Goal: Find specific page/section: Find specific page/section

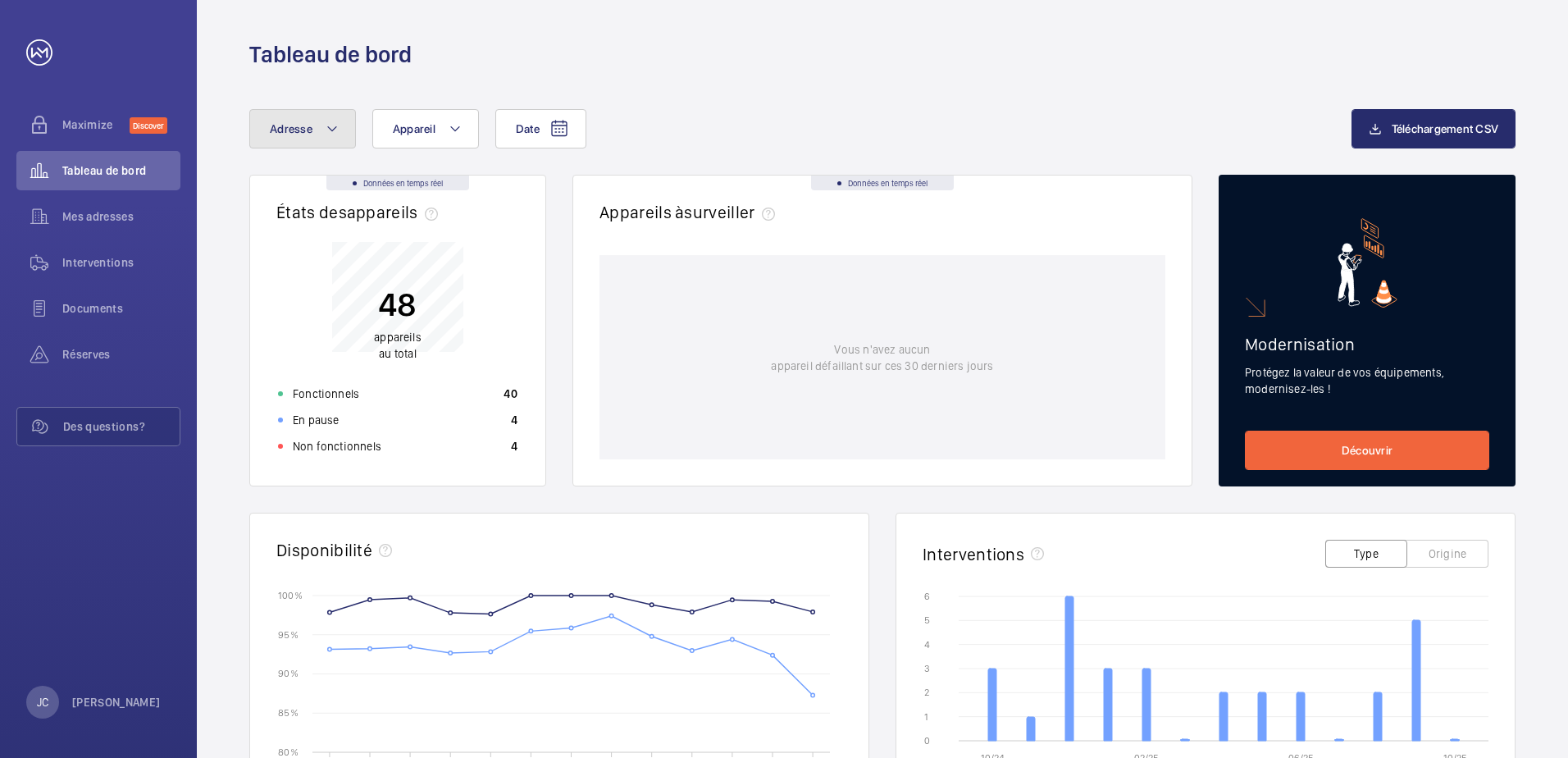
click at [340, 131] on button "Adresse" at bounding box center [302, 128] width 106 height 39
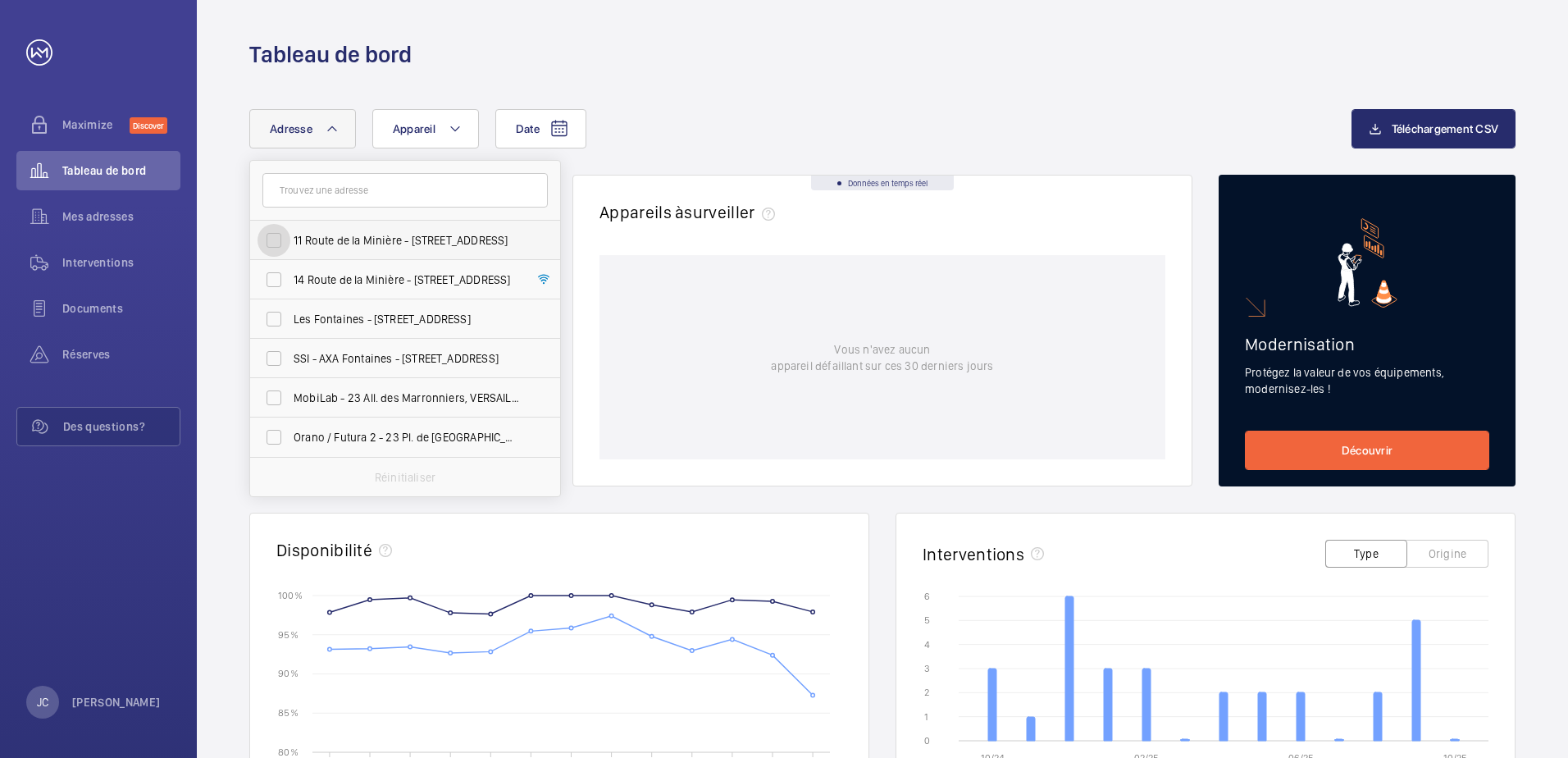
click at [279, 239] on input "11 Route de la Minière - [STREET_ADDRESS]" at bounding box center [274, 240] width 33 height 33
checkbox input "true"
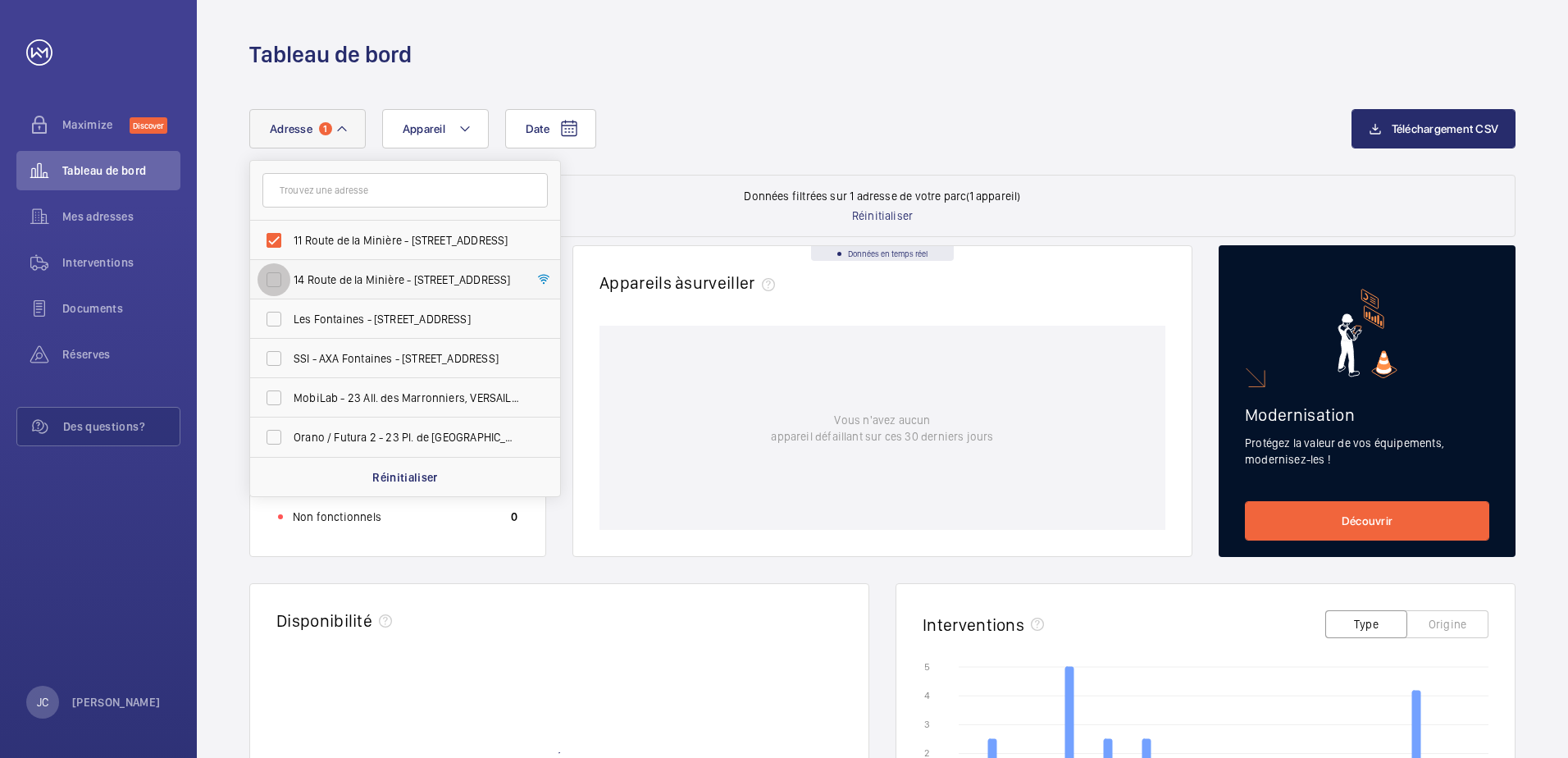
click at [272, 277] on input "14 Route de la Minière - [STREET_ADDRESS]" at bounding box center [274, 280] width 33 height 33
checkbox input "true"
click at [729, 137] on div "Date Adresse 2 [STREET_ADDRESS][GEOGRAPHIC_DATA] - [STREET_ADDRESS] SSI - [GEOG…" at bounding box center [800, 128] width 1103 height 39
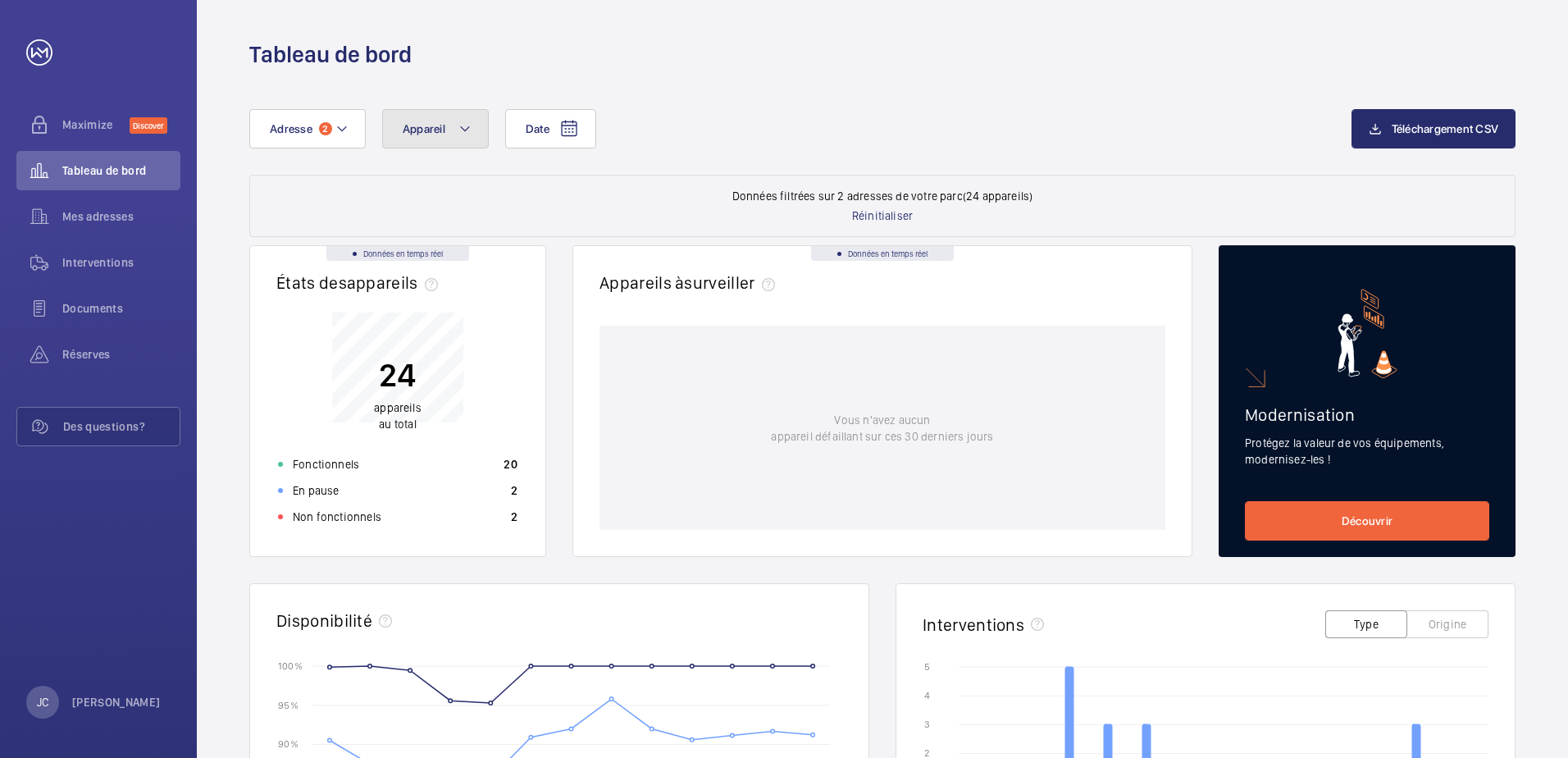
click at [458, 131] on mat-icon at bounding box center [464, 129] width 13 height 20
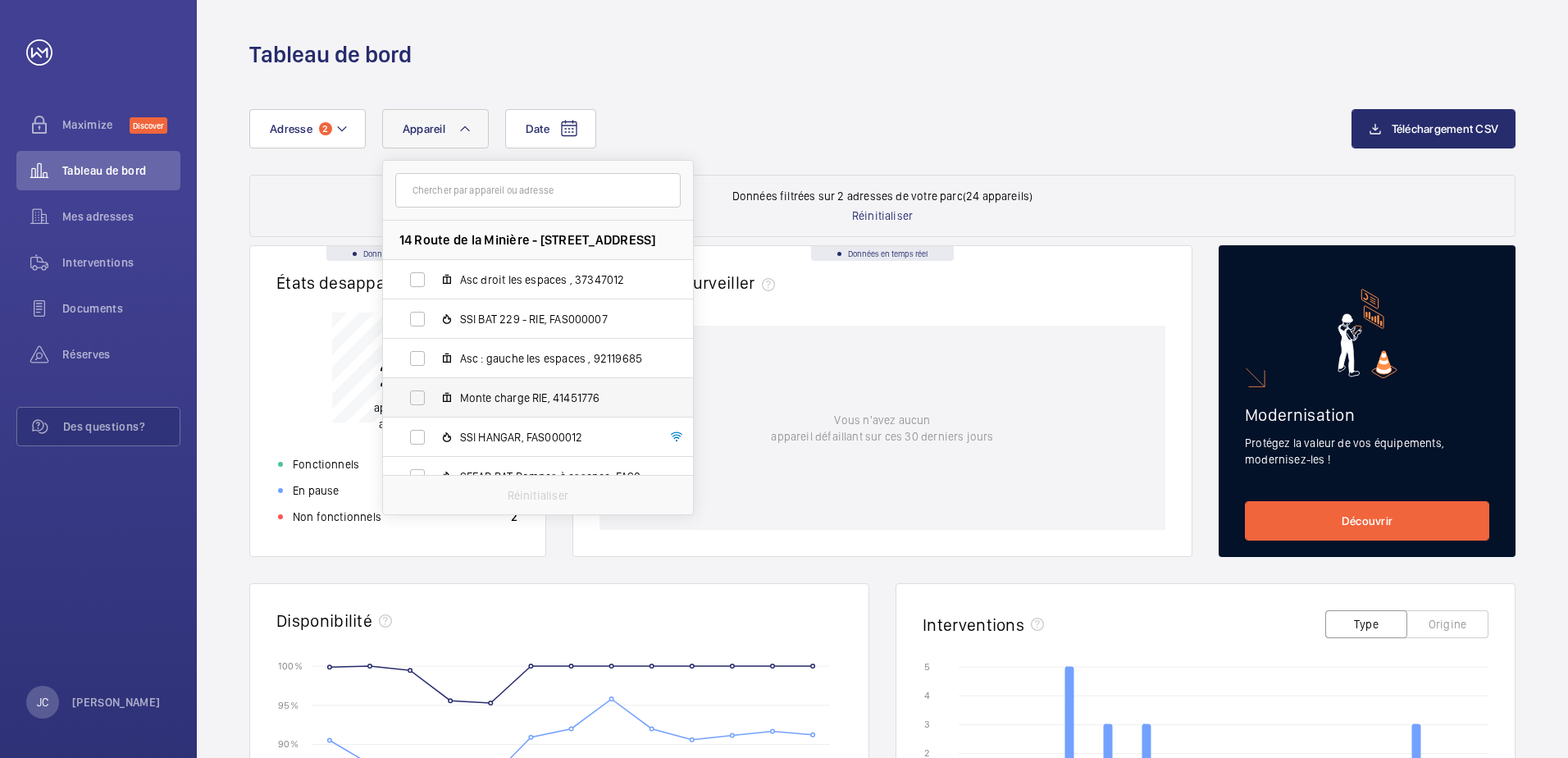
click at [577, 394] on span "Monte charge RIE, 41451776" at bounding box center [554, 398] width 190 height 16
click at [434, 394] on input "Monte charge RIE, 41451776" at bounding box center [417, 398] width 33 height 33
checkbox input "true"
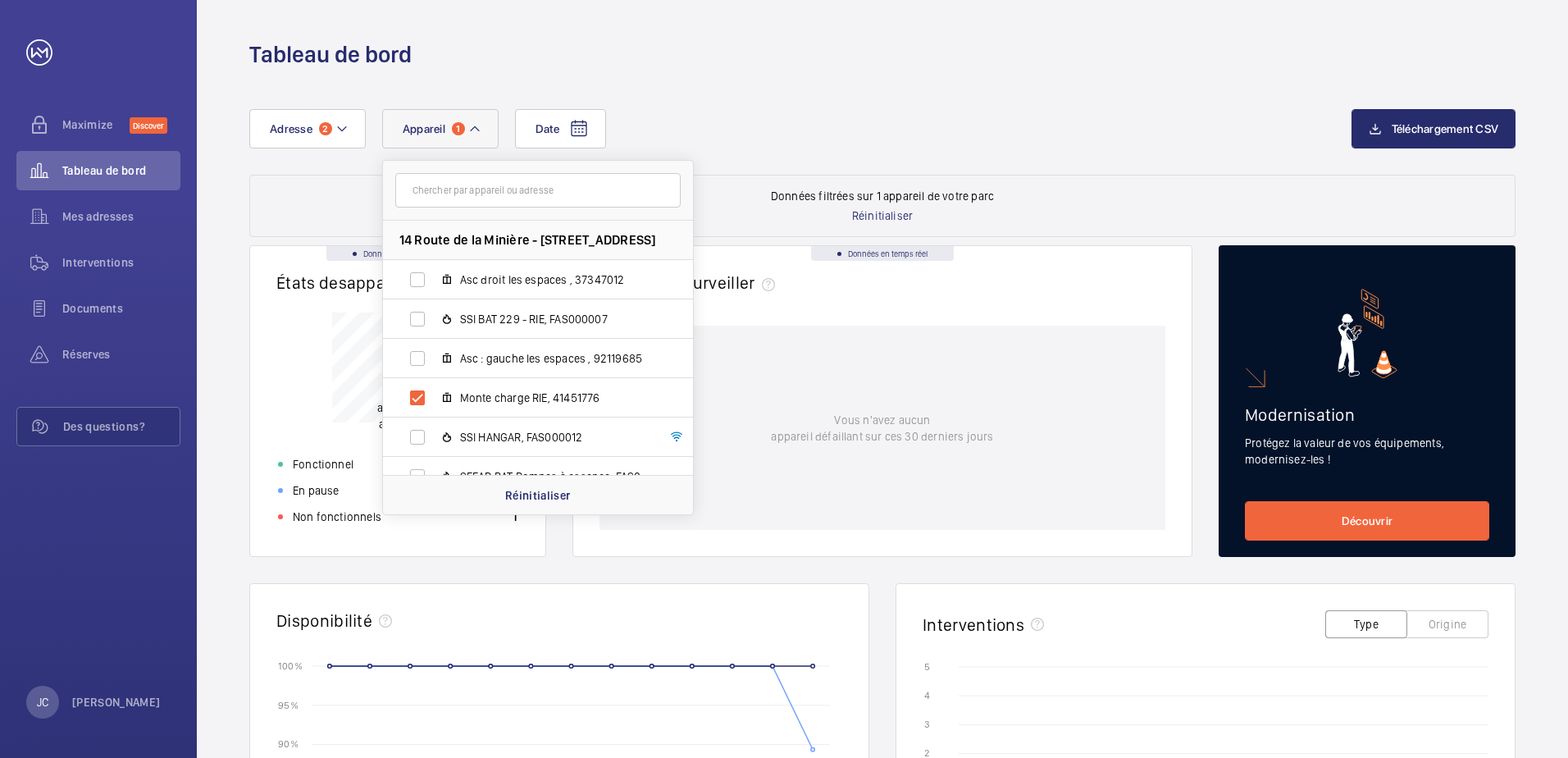
click at [1046, 103] on div "Date Adresse 2 Appareil 1 [STREET_ADDRESS] droit les espaces , 37347012 SSI BAT…" at bounding box center [883, 671] width 1372 height 1202
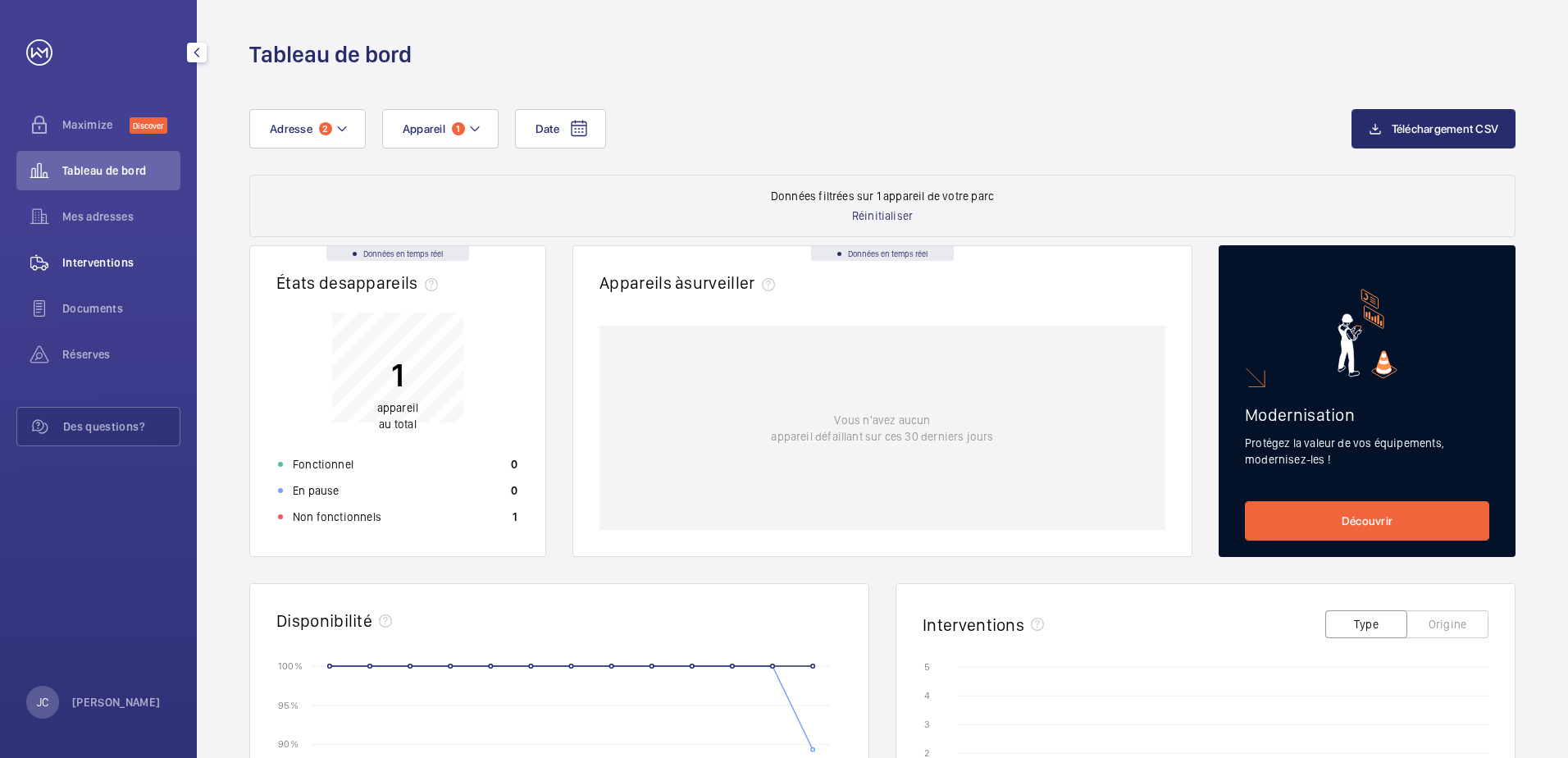
click at [114, 265] on span "Interventions" at bounding box center [122, 263] width 118 height 16
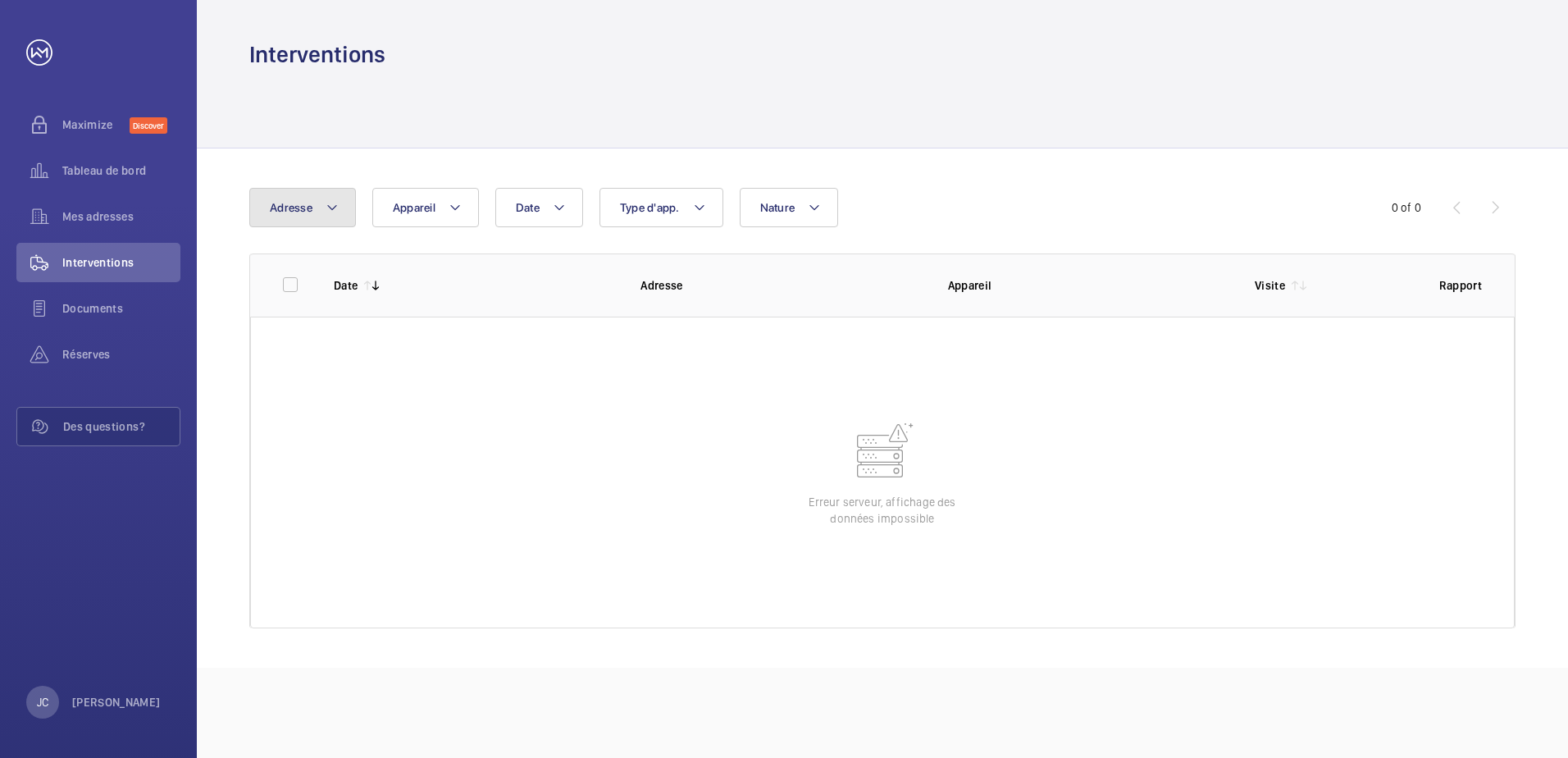
click at [331, 212] on mat-icon at bounding box center [332, 207] width 13 height 20
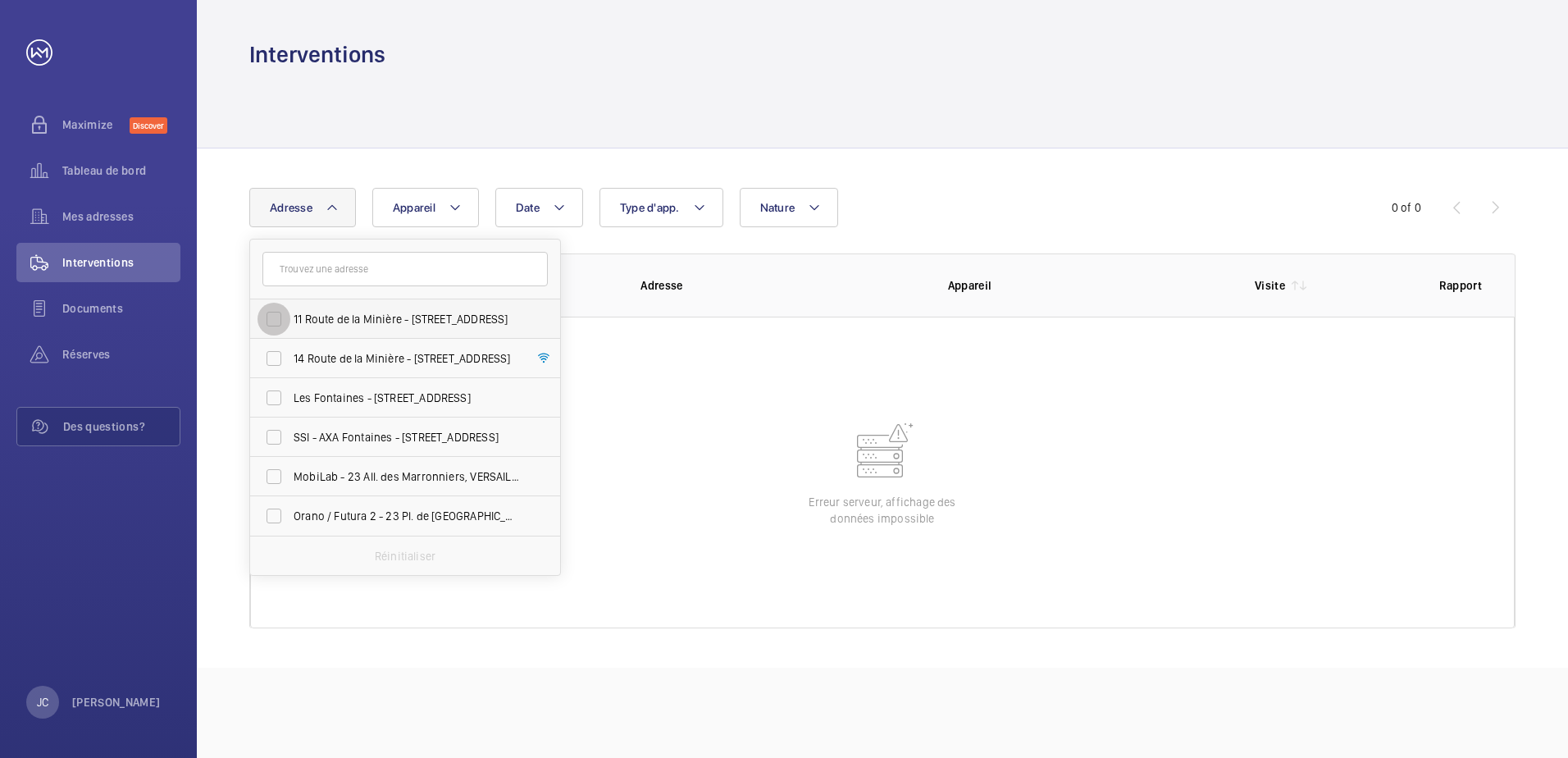
click at [269, 314] on input "11 Route de la Minière - [STREET_ADDRESS]" at bounding box center [274, 319] width 33 height 33
checkbox input "true"
drag, startPoint x: 268, startPoint y: 352, endPoint x: 294, endPoint y: 335, distance: 31.1
click at [271, 352] on input "14 Route de la Minière - [STREET_ADDRESS]" at bounding box center [274, 358] width 33 height 33
checkbox input "true"
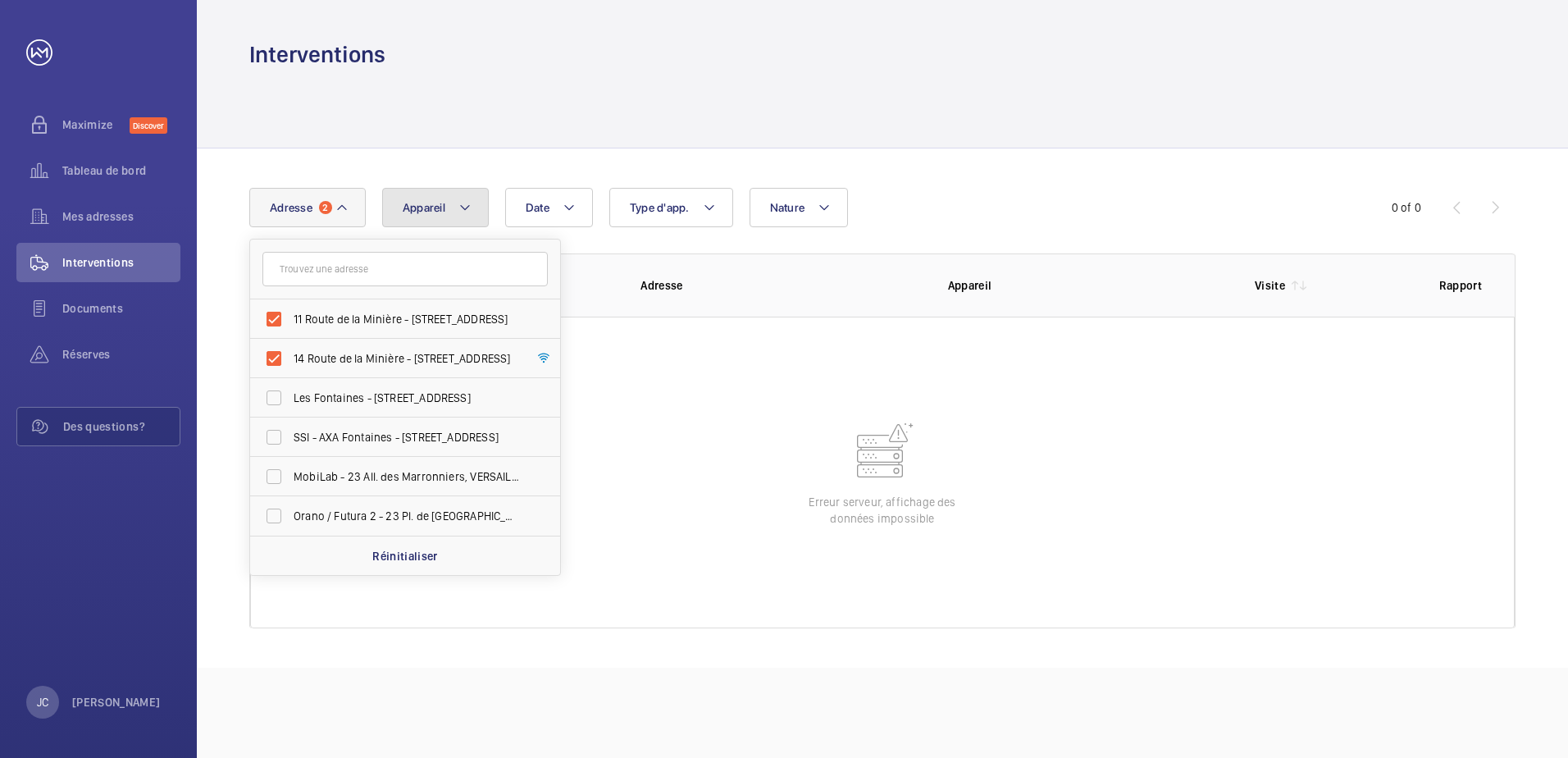
click at [465, 207] on mat-icon at bounding box center [464, 207] width 13 height 20
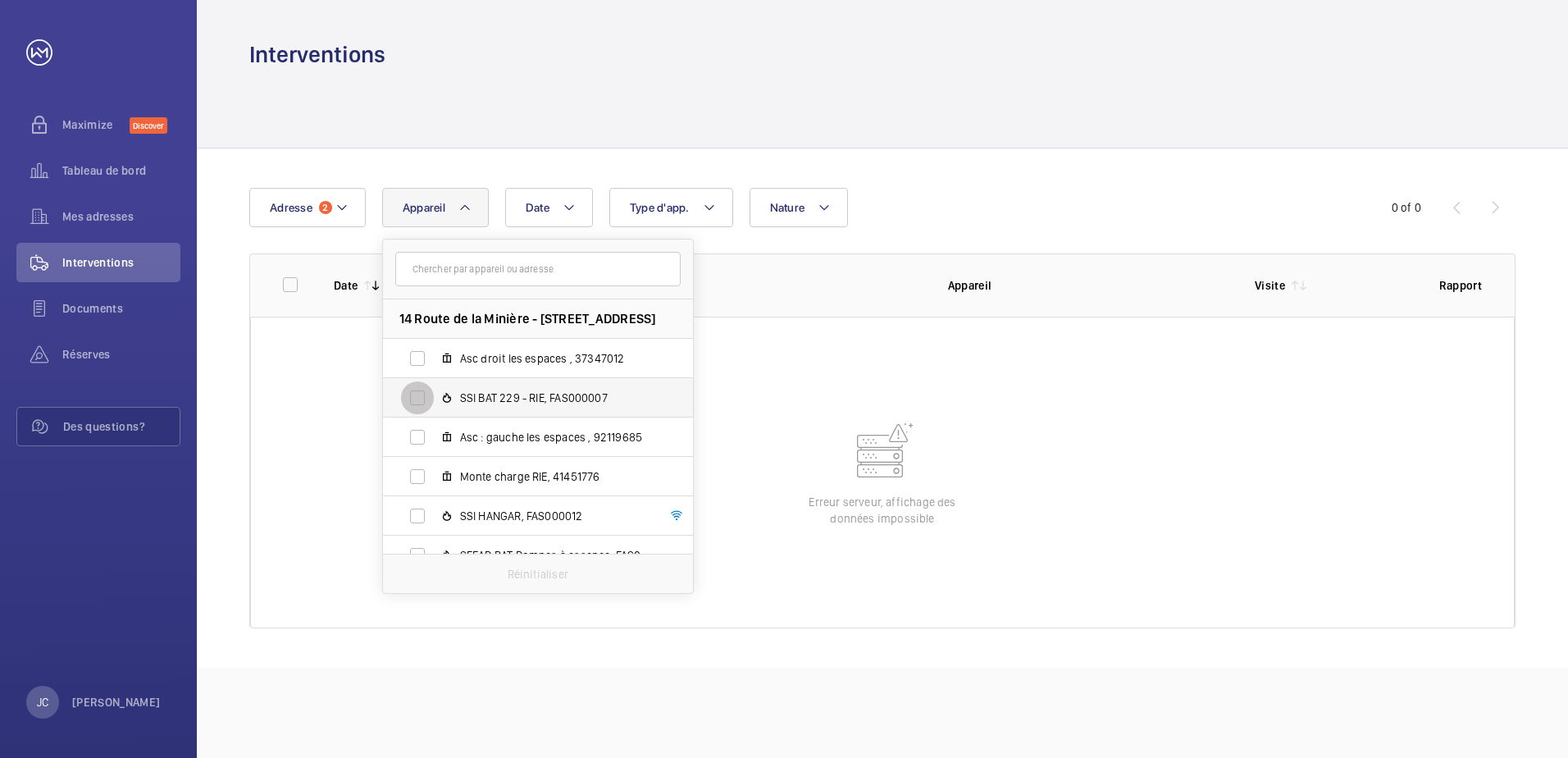
click at [431, 401] on input "SSI BAT 229 - RIE, FAS000007" at bounding box center [417, 398] width 33 height 33
click at [423, 391] on input "SSI BAT 229 - RIE, FAS000007" at bounding box center [417, 398] width 33 height 33
checkbox input "false"
click at [414, 471] on input "Monte charge RIE, 41451776" at bounding box center [417, 476] width 33 height 33
checkbox input "true"
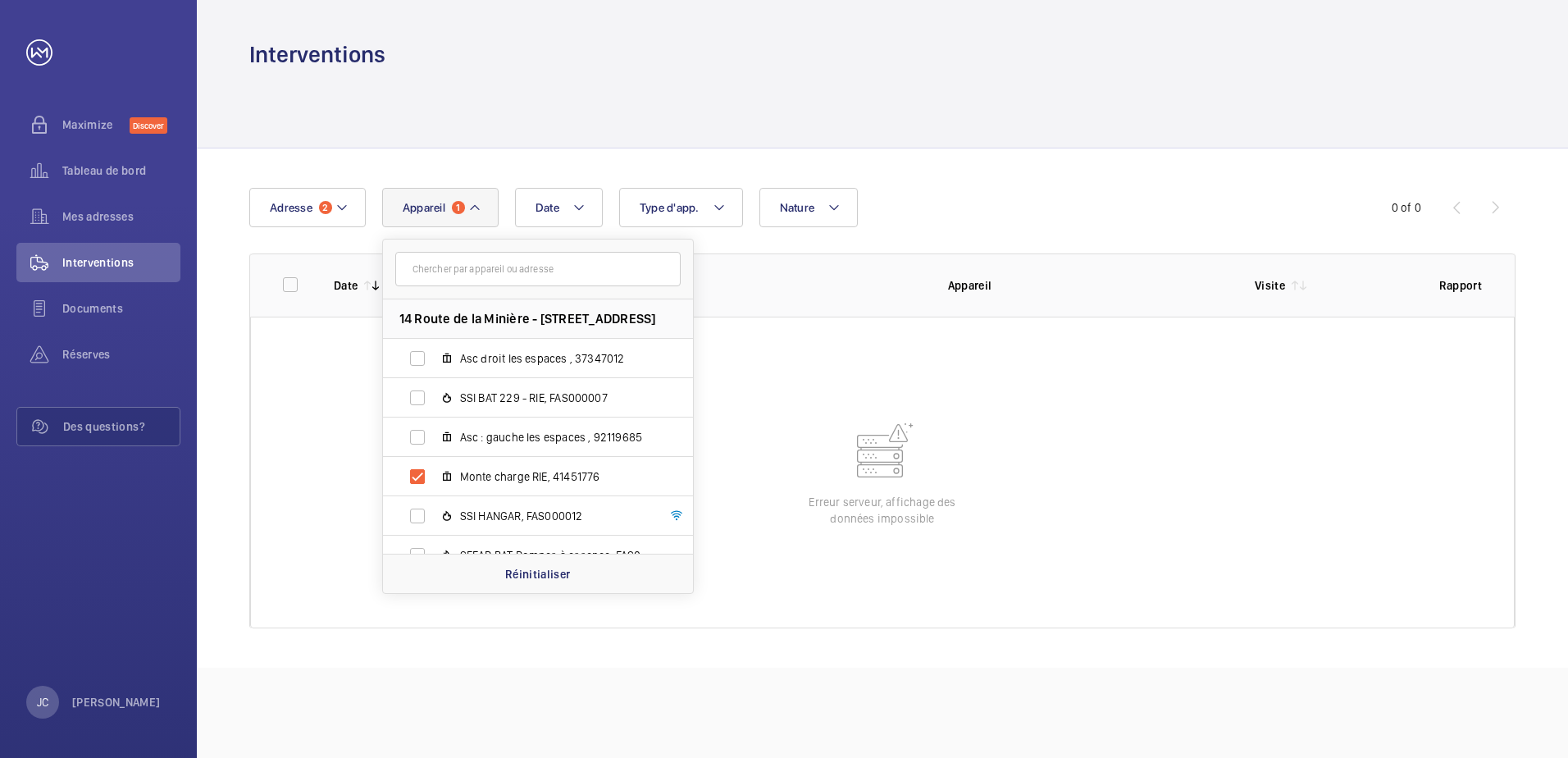
click at [341, 484] on wm-front-table-error "Erreur serveur, affichage des données impossible" at bounding box center [882, 472] width 1264 height 312
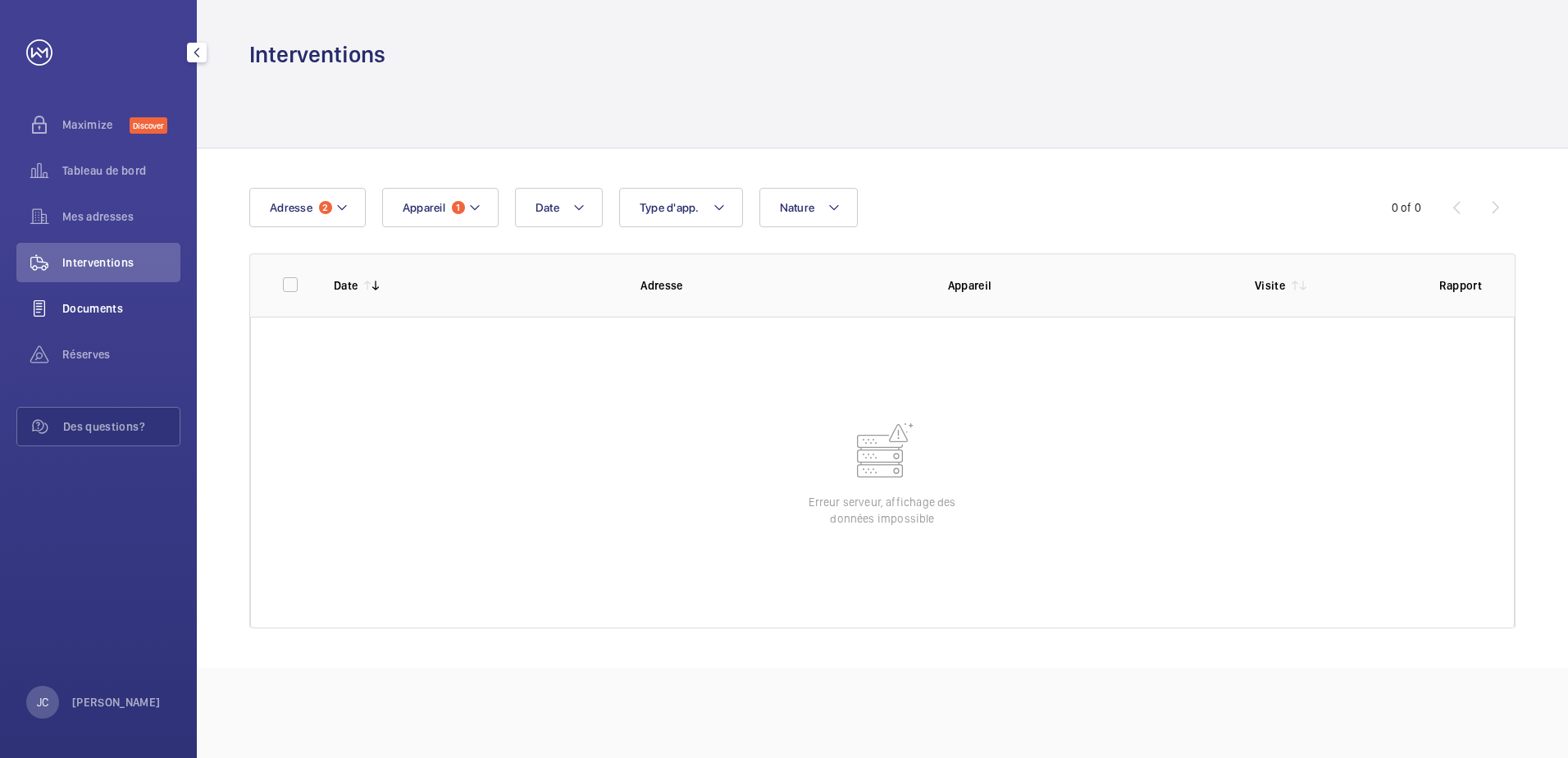
click at [120, 301] on span "Documents" at bounding box center [122, 308] width 118 height 16
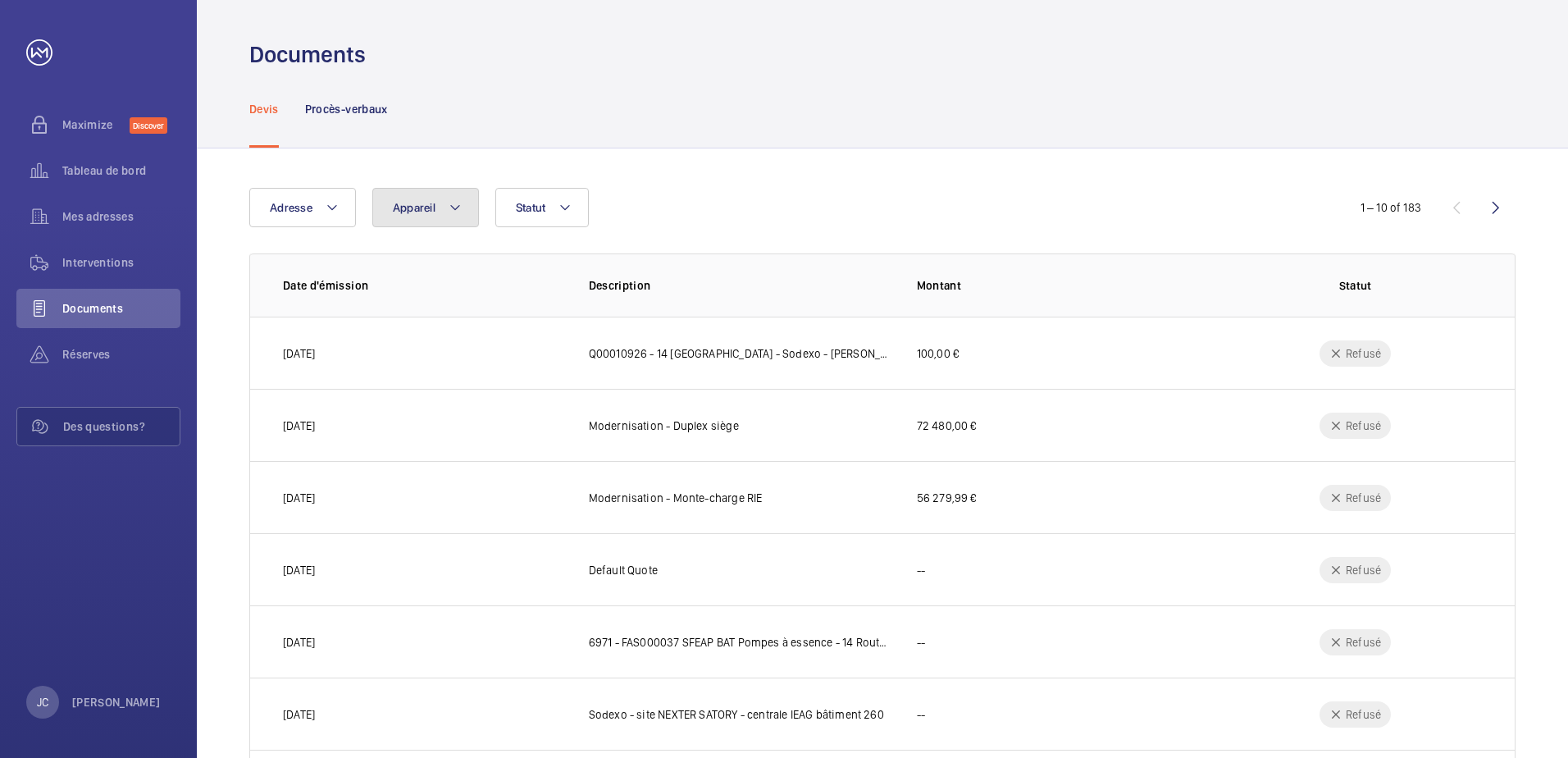
click at [457, 204] on mat-icon at bounding box center [455, 207] width 13 height 20
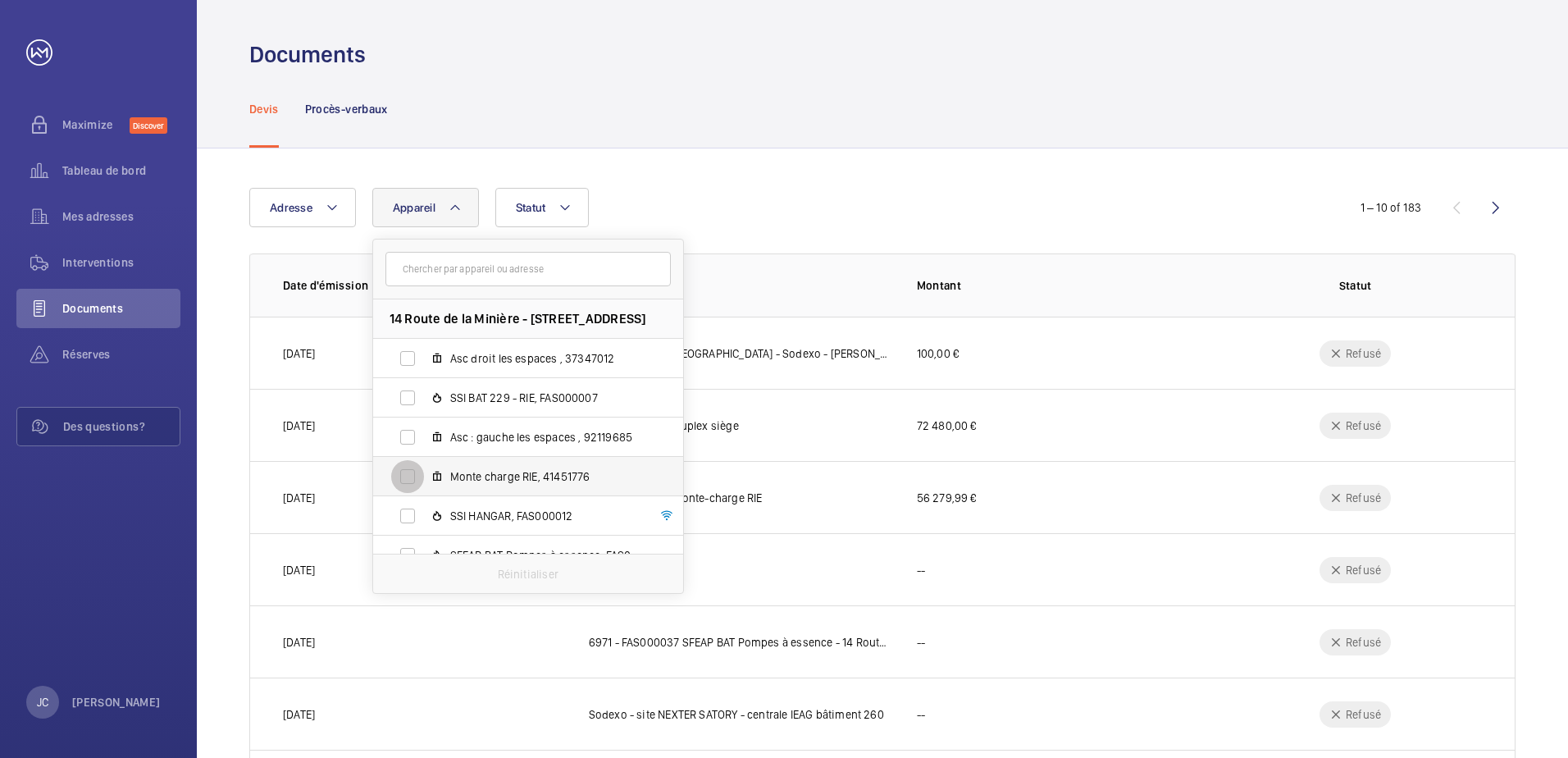
click at [407, 475] on input "Monte charge RIE, 41451776" at bounding box center [407, 476] width 33 height 33
checkbox input "true"
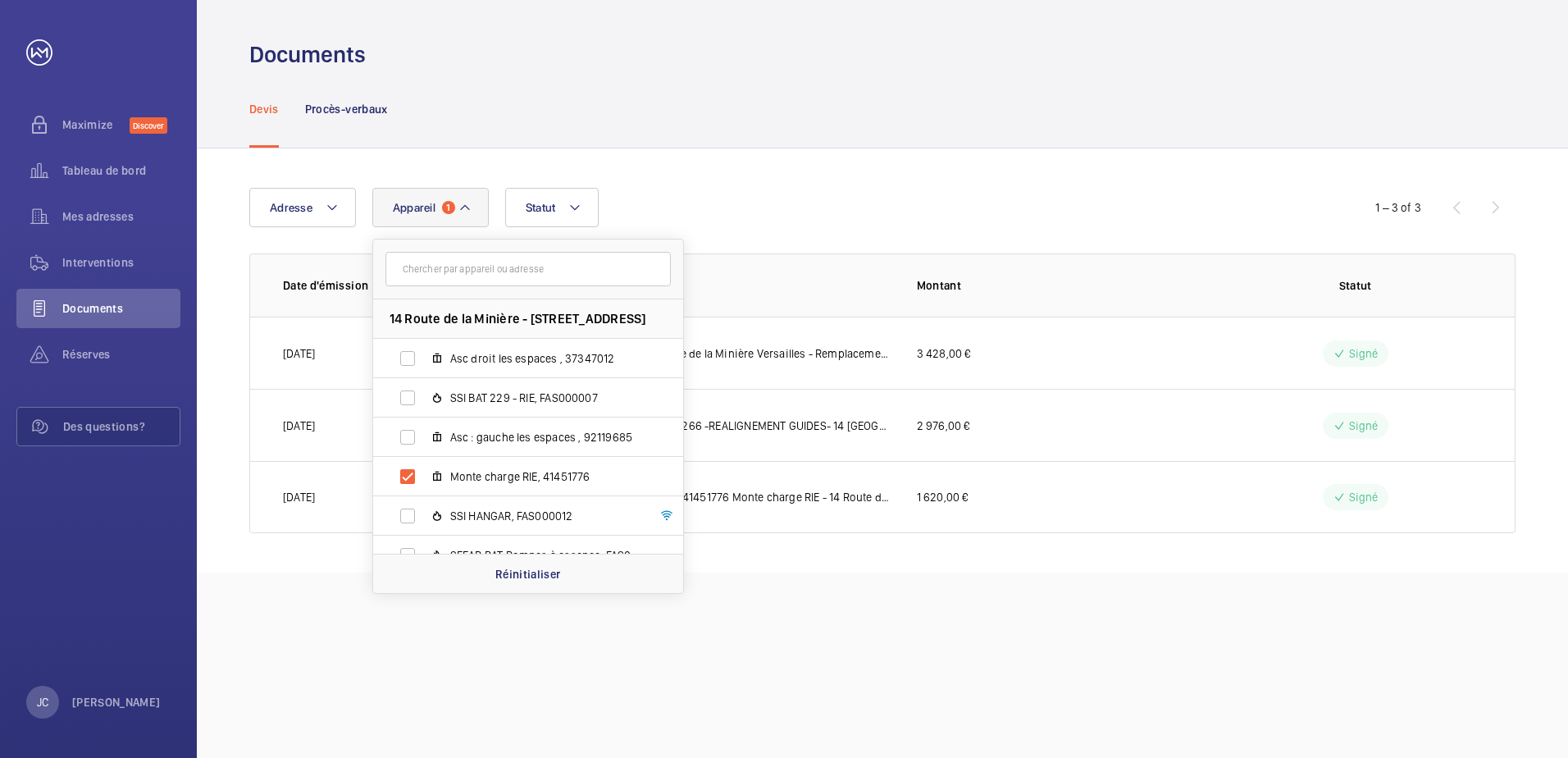
click at [357, 596] on div "Documents Devis Procès-verbaux Adresse Appareil [STREET_ADDRESS] droit les espa…" at bounding box center [883, 379] width 1372 height 758
